Goal: Navigation & Orientation: Find specific page/section

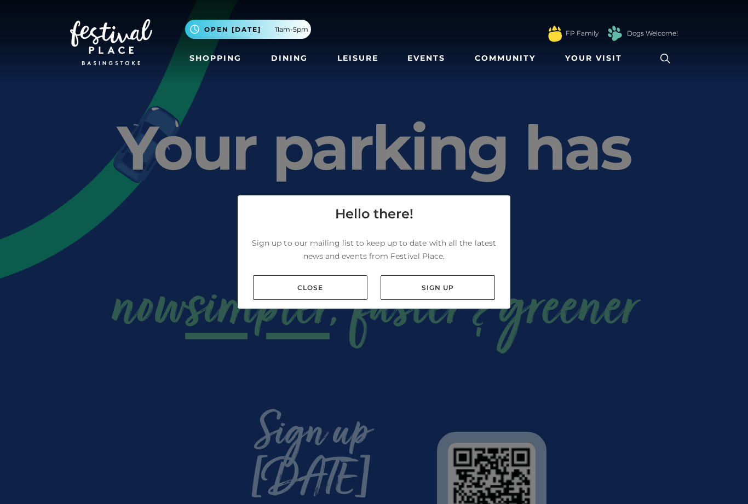
click at [294, 300] on link "Close" at bounding box center [310, 288] width 114 height 25
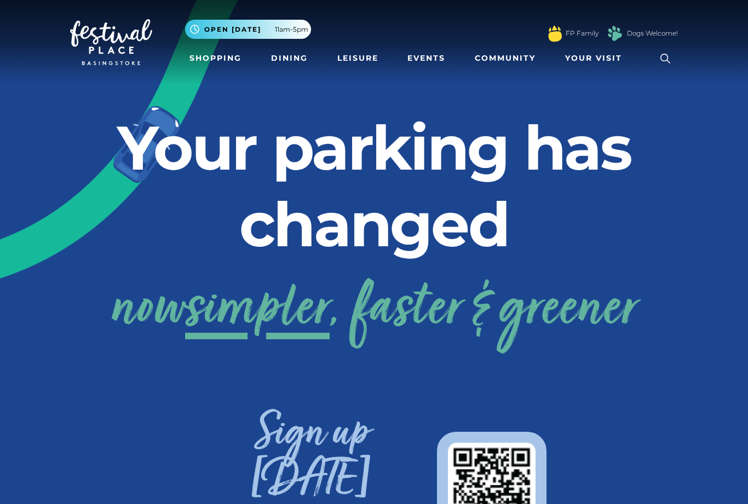
click at [208, 60] on link "Shopping" at bounding box center [215, 58] width 61 height 20
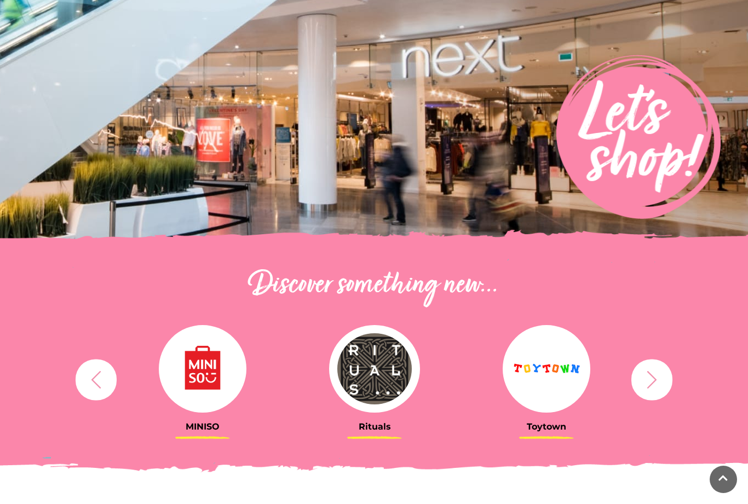
scroll to position [176, 0]
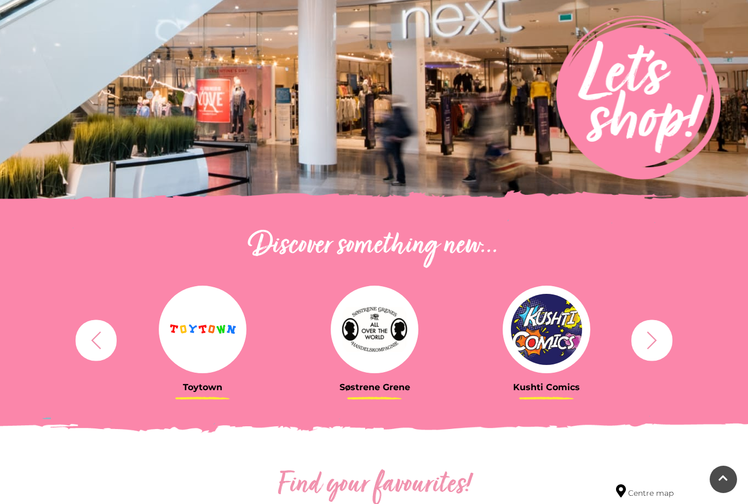
click at [646, 339] on icon "button" at bounding box center [652, 340] width 20 height 20
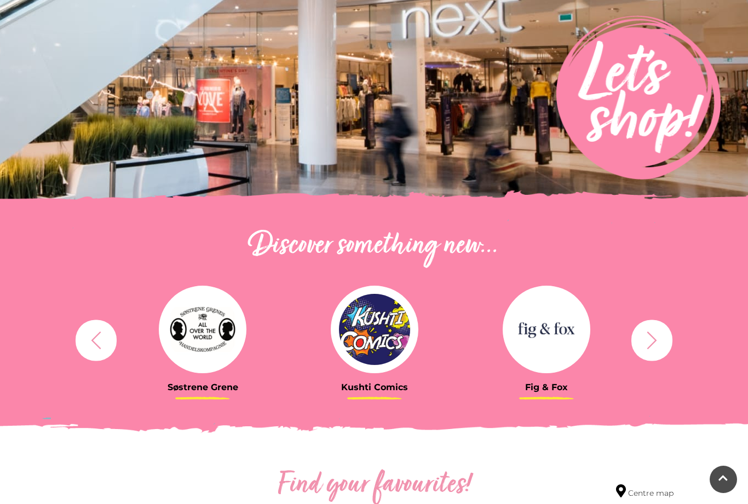
click at [649, 336] on icon "button" at bounding box center [652, 340] width 20 height 20
click at [653, 335] on icon "button" at bounding box center [652, 340] width 20 height 20
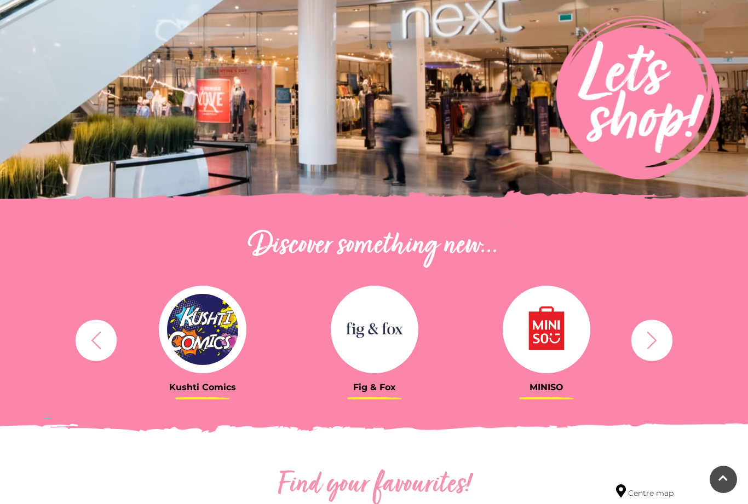
click at [649, 337] on icon "button" at bounding box center [652, 340] width 20 height 20
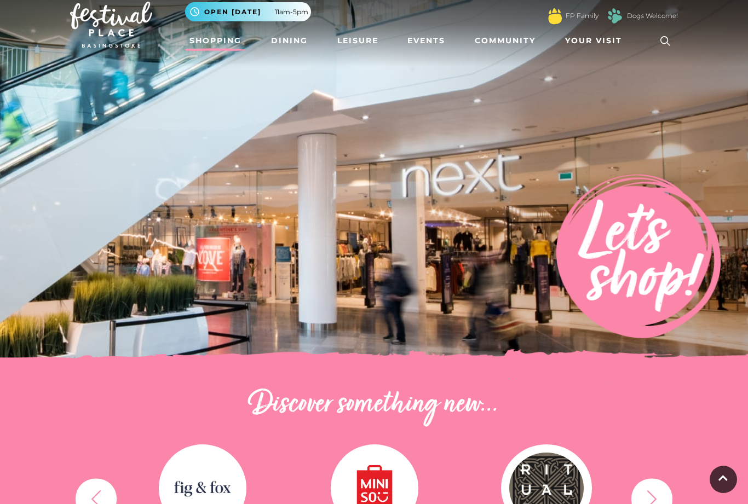
scroll to position [0, 0]
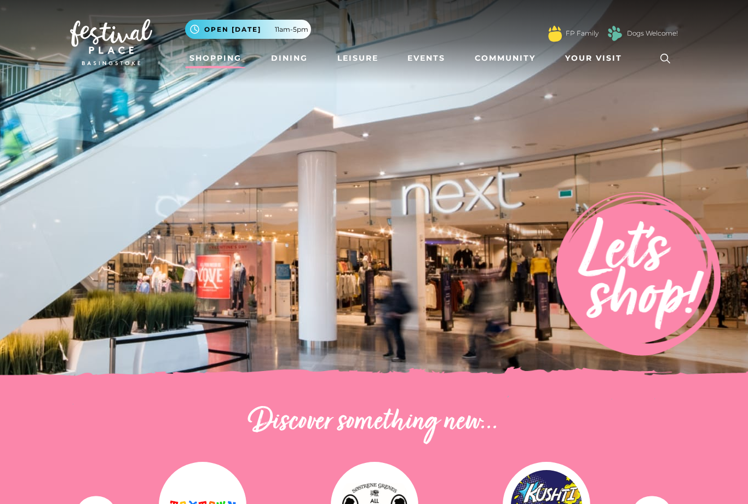
click at [643, 32] on link "Dogs Welcome!" at bounding box center [652, 33] width 51 height 10
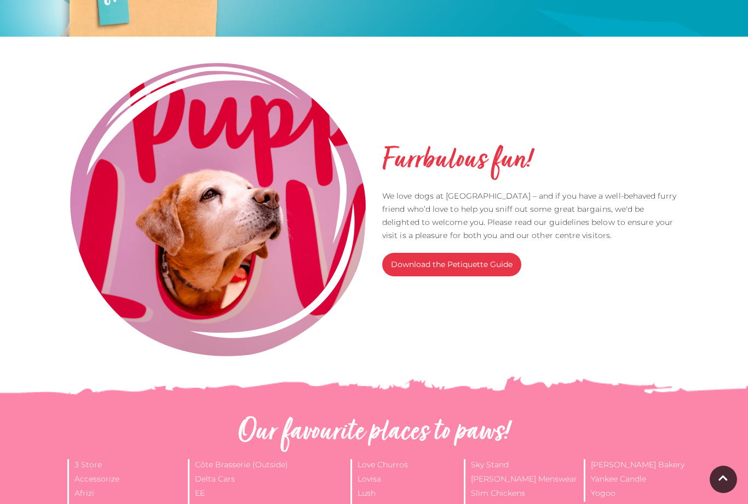
scroll to position [266, 0]
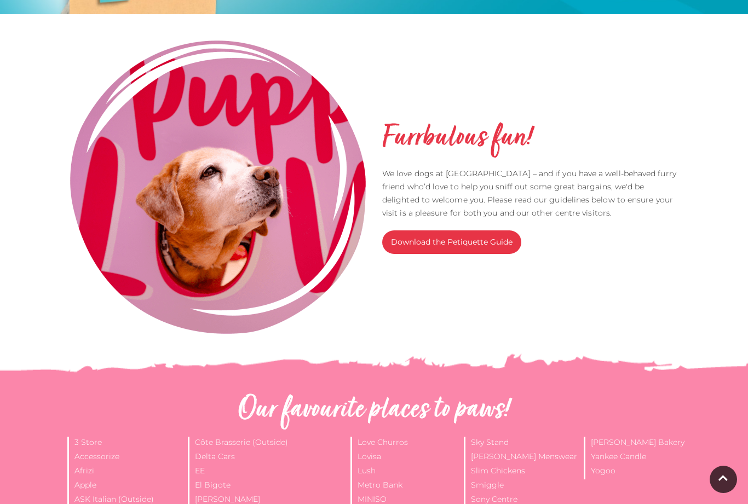
click at [489, 238] on link "Download the Petiquette Guide" at bounding box center [451, 243] width 139 height 24
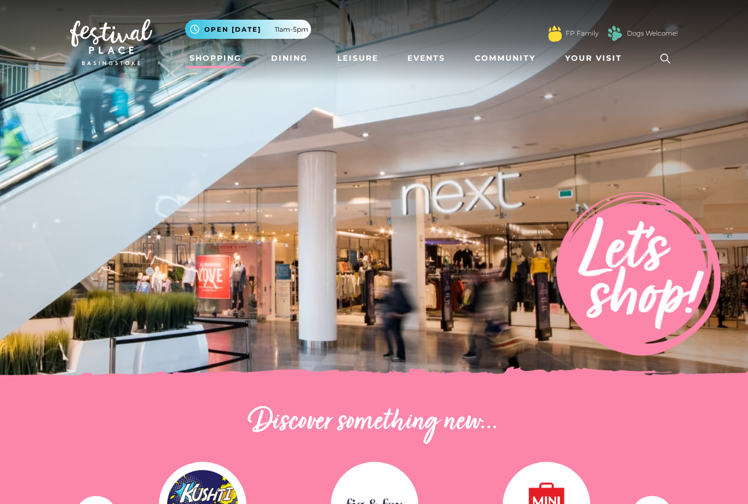
click at [575, 36] on link "FP Family" at bounding box center [582, 33] width 33 height 10
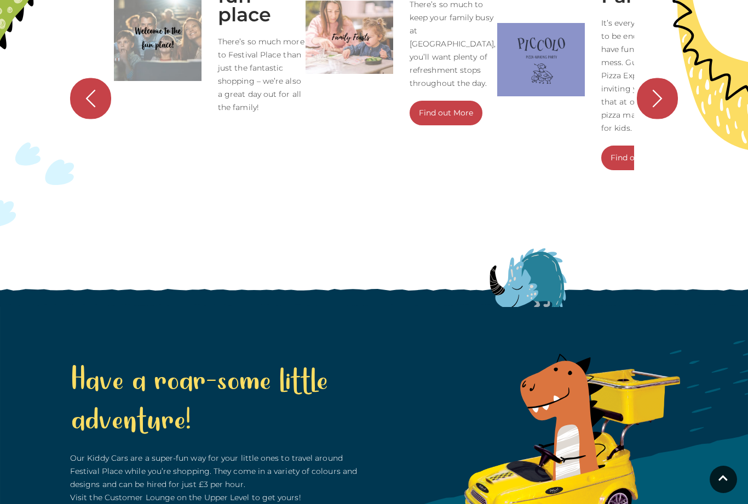
scroll to position [1180, 0]
